Goal: Task Accomplishment & Management: Complete application form

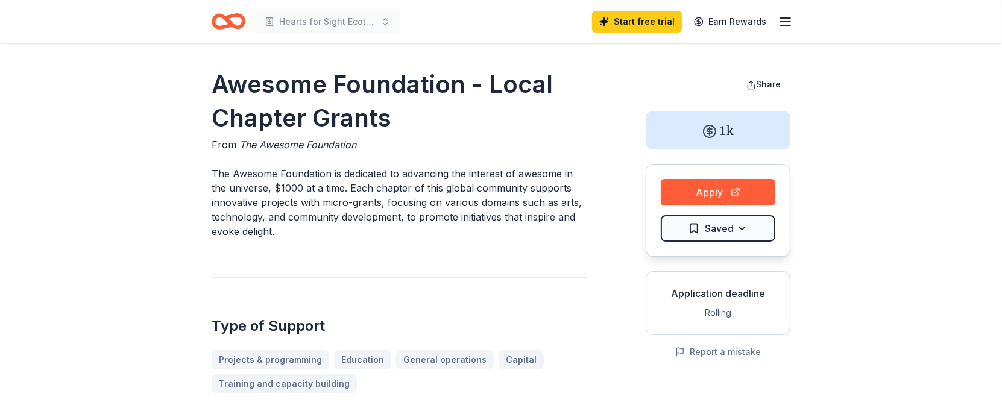
click at [232, 22] on icon "Home" at bounding box center [234, 21] width 19 height 12
click at [231, 27] on icon "Home" at bounding box center [223, 21] width 19 height 12
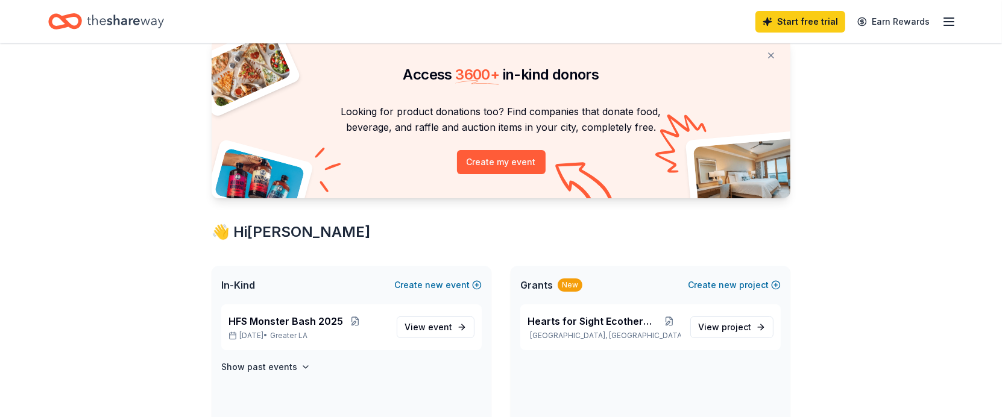
scroll to position [121, 0]
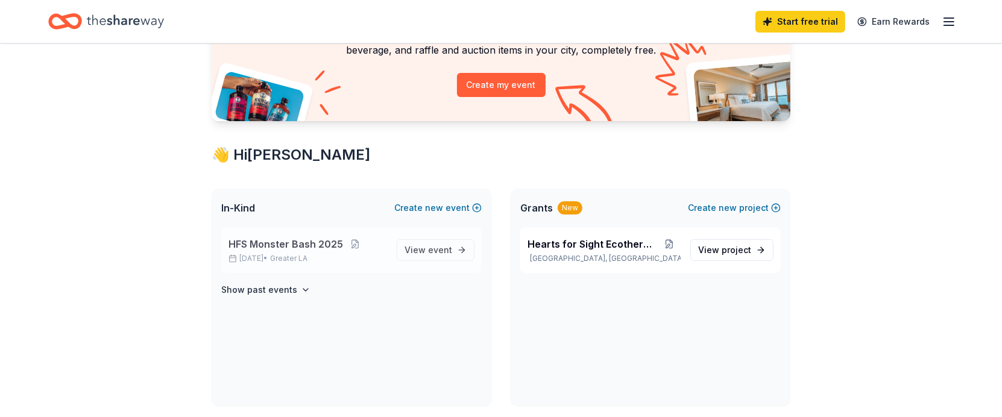
click at [299, 246] on span "HFS Monster Bash 2025" at bounding box center [286, 244] width 115 height 14
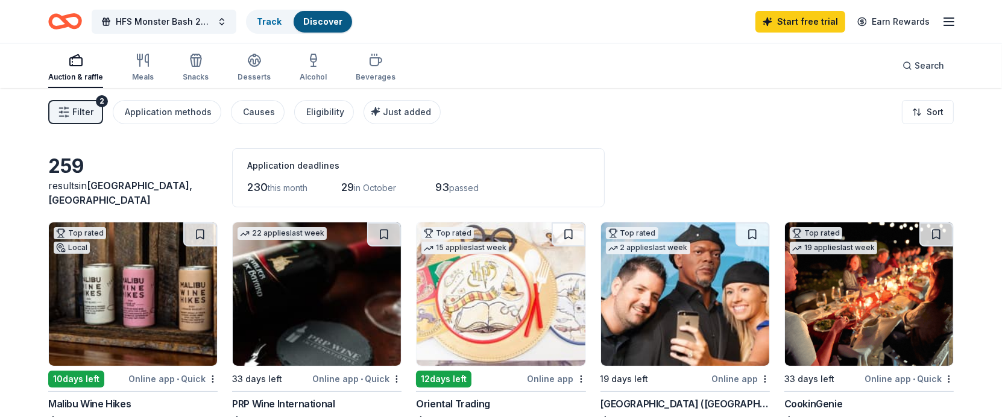
click at [76, 113] on span "Filter" at bounding box center [82, 112] width 21 height 14
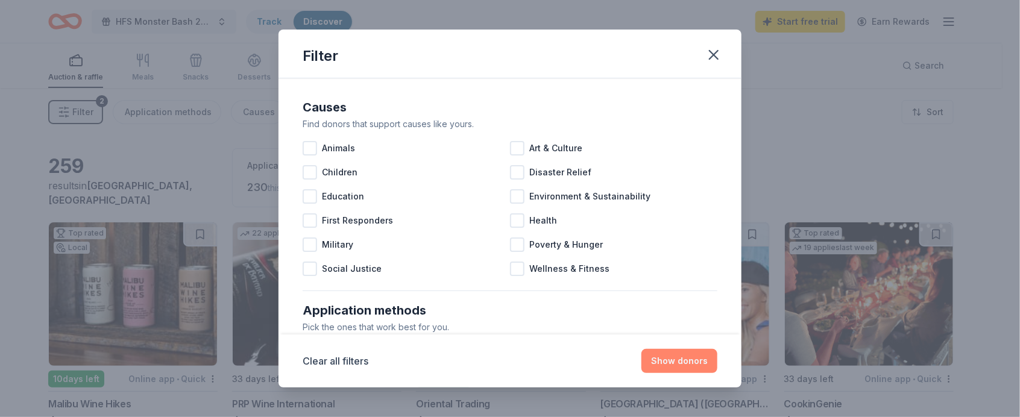
click at [663, 364] on button "Show donors" at bounding box center [680, 361] width 76 height 24
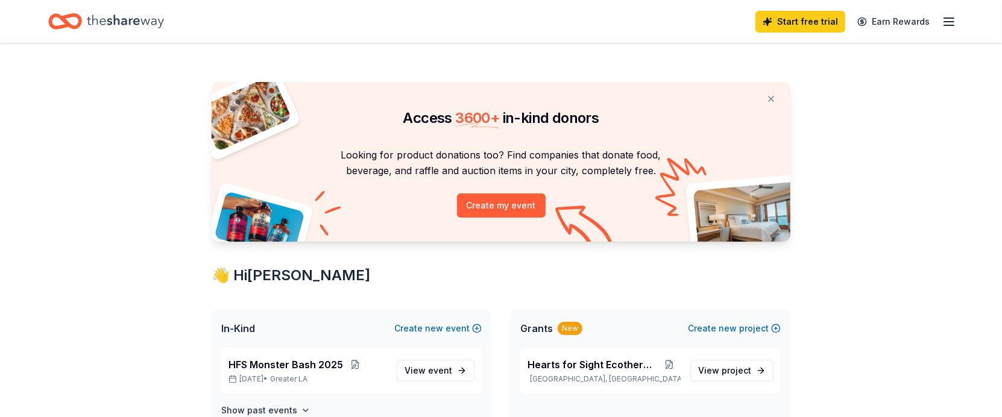
scroll to position [121, 0]
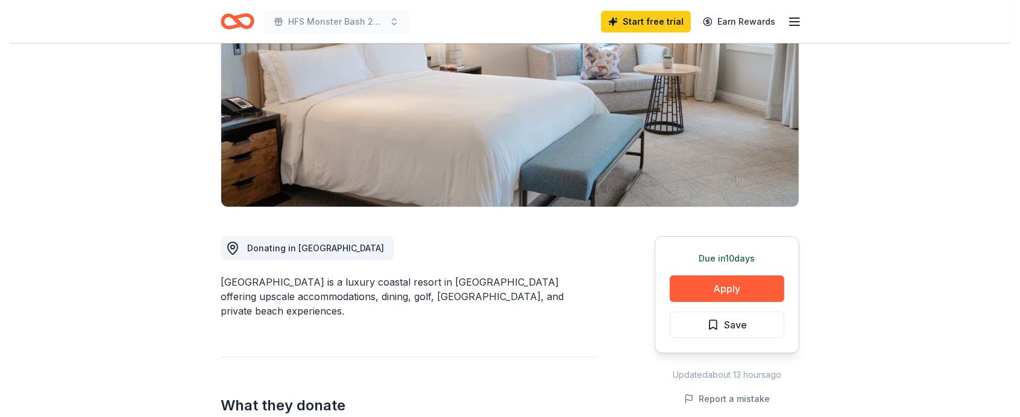
scroll to position [172, 0]
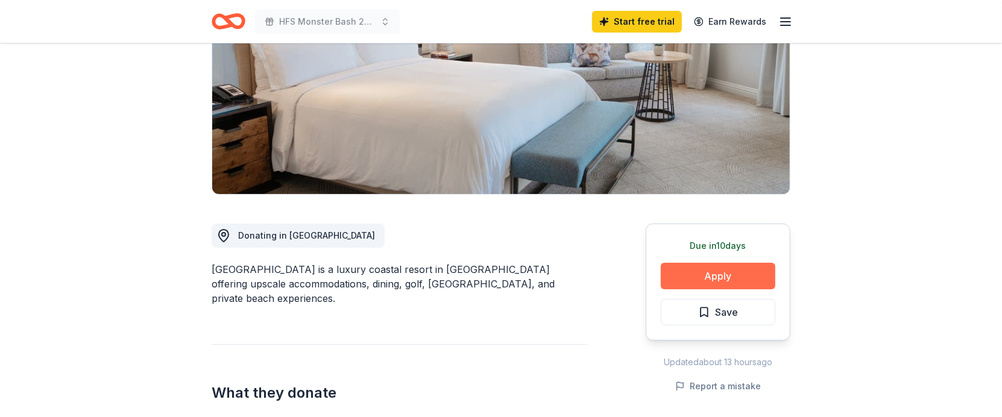
click at [710, 275] on button "Apply" at bounding box center [718, 276] width 115 height 27
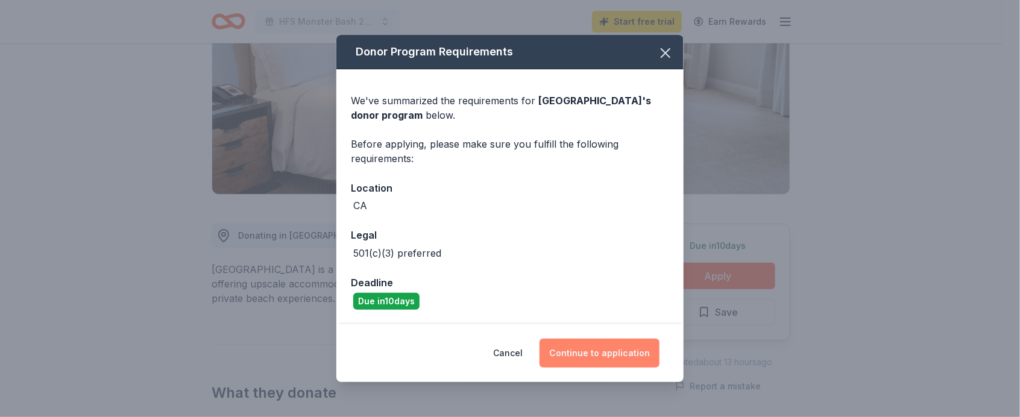
click at [575, 349] on button "Continue to application" at bounding box center [600, 353] width 120 height 29
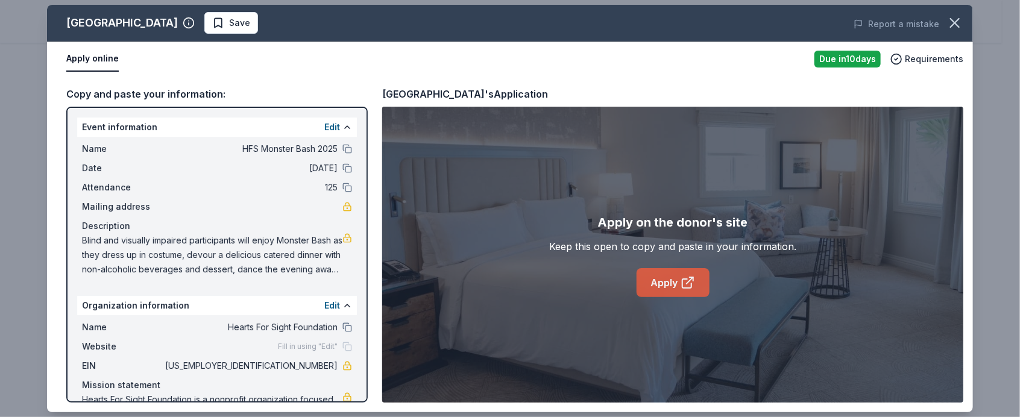
click at [671, 282] on link "Apply" at bounding box center [673, 282] width 73 height 29
click at [405, 92] on div "[GEOGRAPHIC_DATA]'s Application" at bounding box center [465, 94] width 166 height 16
drag, startPoint x: 304, startPoint y: 21, endPoint x: 210, endPoint y: 30, distance: 93.9
click at [178, 30] on div "[GEOGRAPHIC_DATA]" at bounding box center [122, 22] width 112 height 19
